Goal: Task Accomplishment & Management: Complete application form

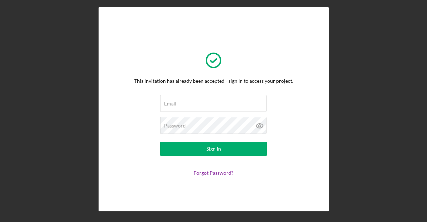
scroll to position [12, 0]
type input "[PERSON_NAME][EMAIL_ADDRESS][DOMAIN_NAME]"
click at [190, 64] on div "This invitation has already been accepted - sign in to access your project. Ema…" at bounding box center [213, 109] width 159 height 133
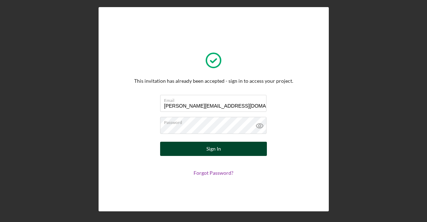
click at [184, 149] on button "Sign In" at bounding box center [213, 149] width 107 height 14
